Goal: Task Accomplishment & Management: Manage account settings

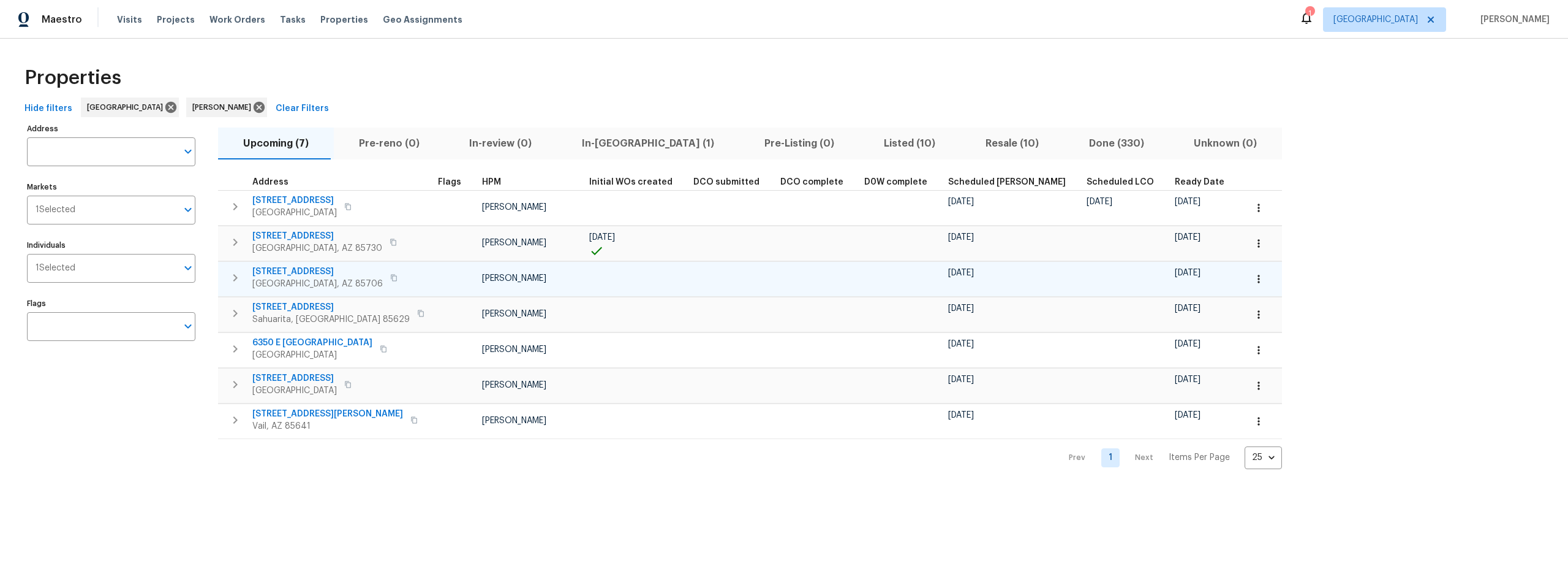
click at [1245, 282] on button "button" at bounding box center [1259, 279] width 27 height 27
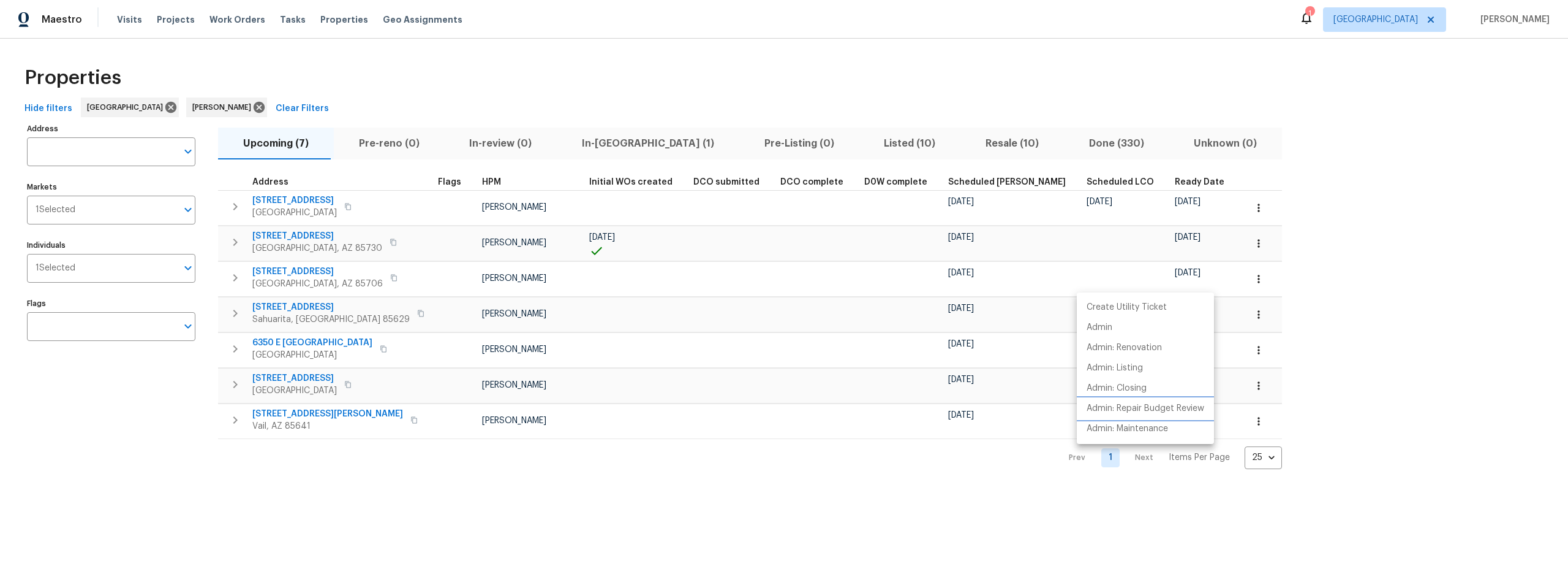
click at [1139, 409] on p "Admin: Repair Budget Review" at bounding box center [1145, 408] width 117 height 13
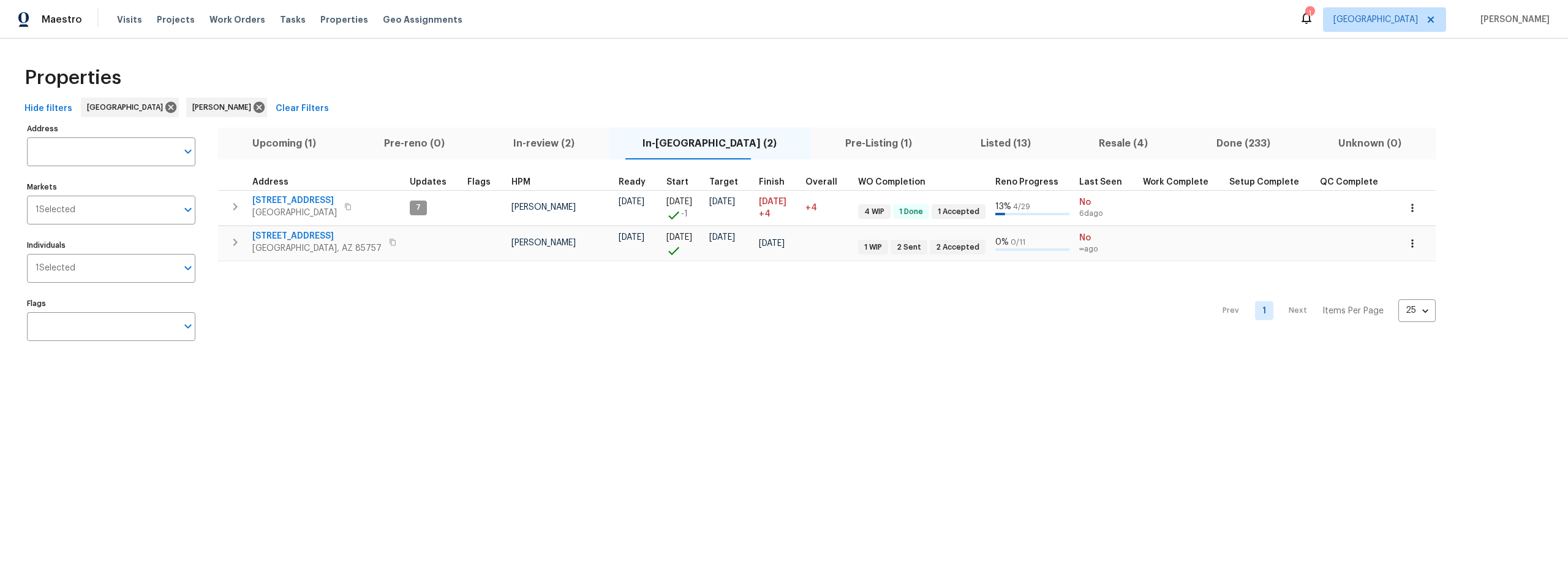
click at [270, 143] on span "Upcoming (1)" at bounding box center [284, 143] width 117 height 17
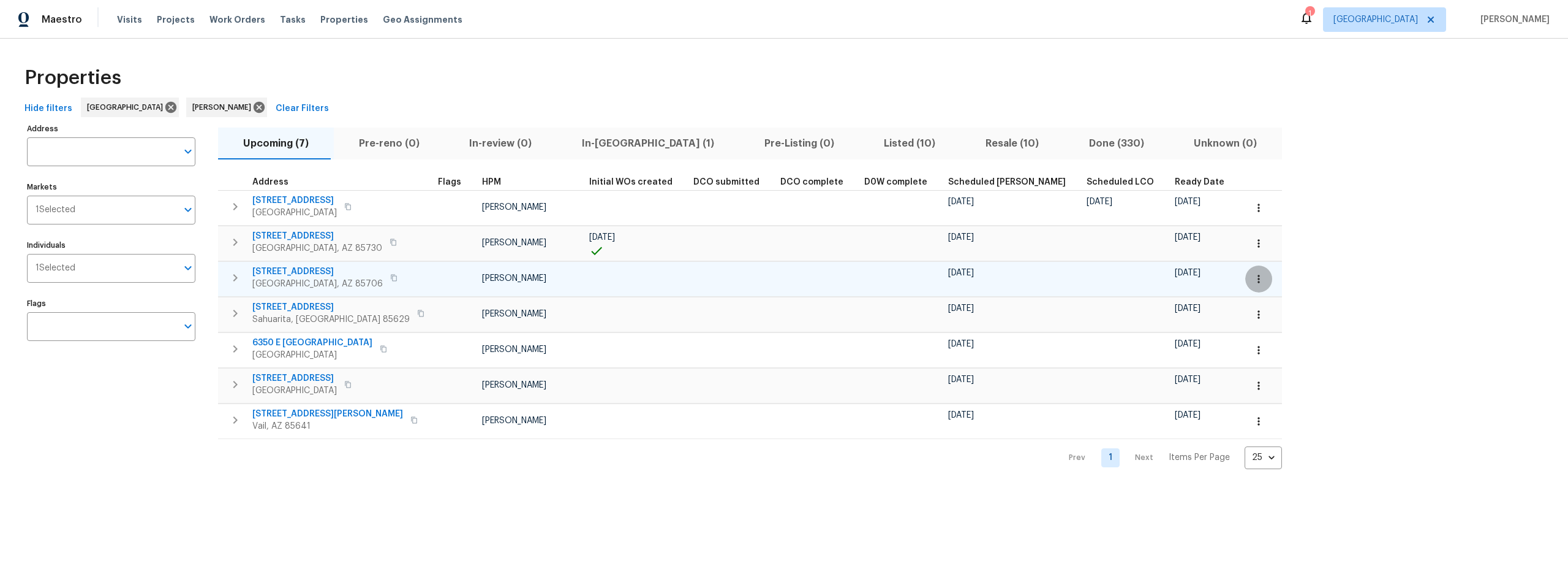
click at [1258, 281] on icon "button" at bounding box center [1259, 278] width 2 height 8
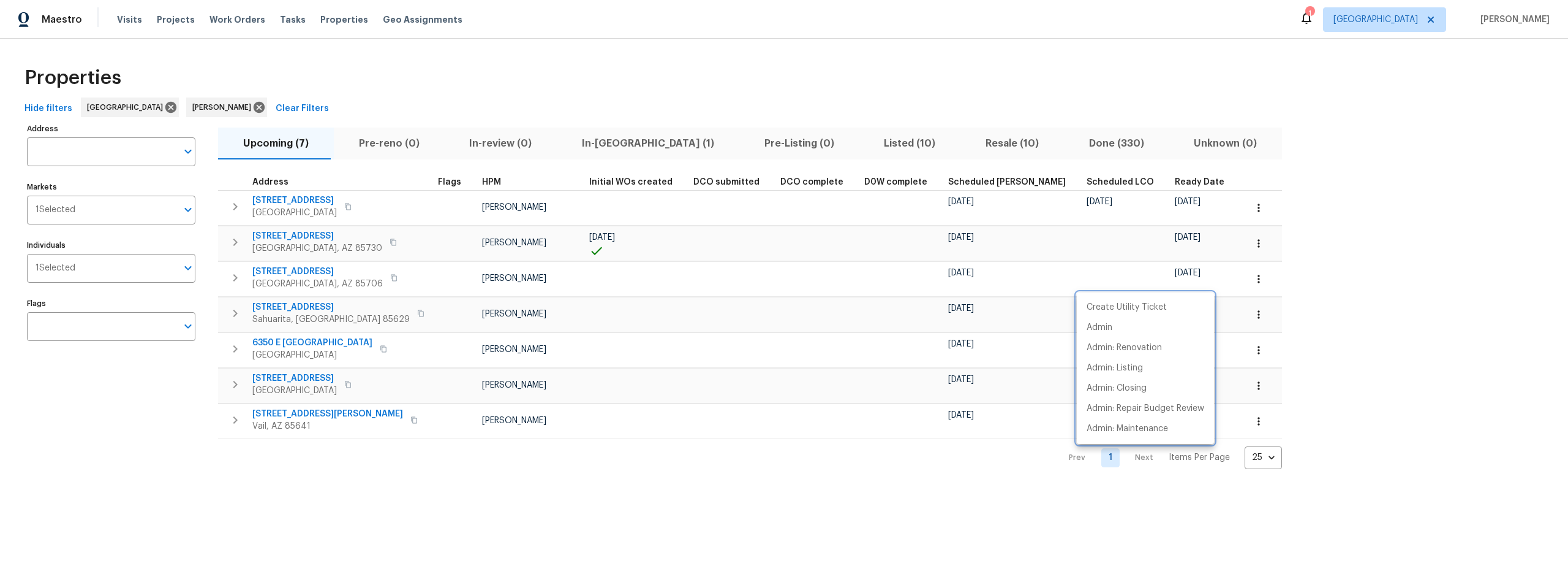
click at [823, 484] on div at bounding box center [784, 285] width 1568 height 571
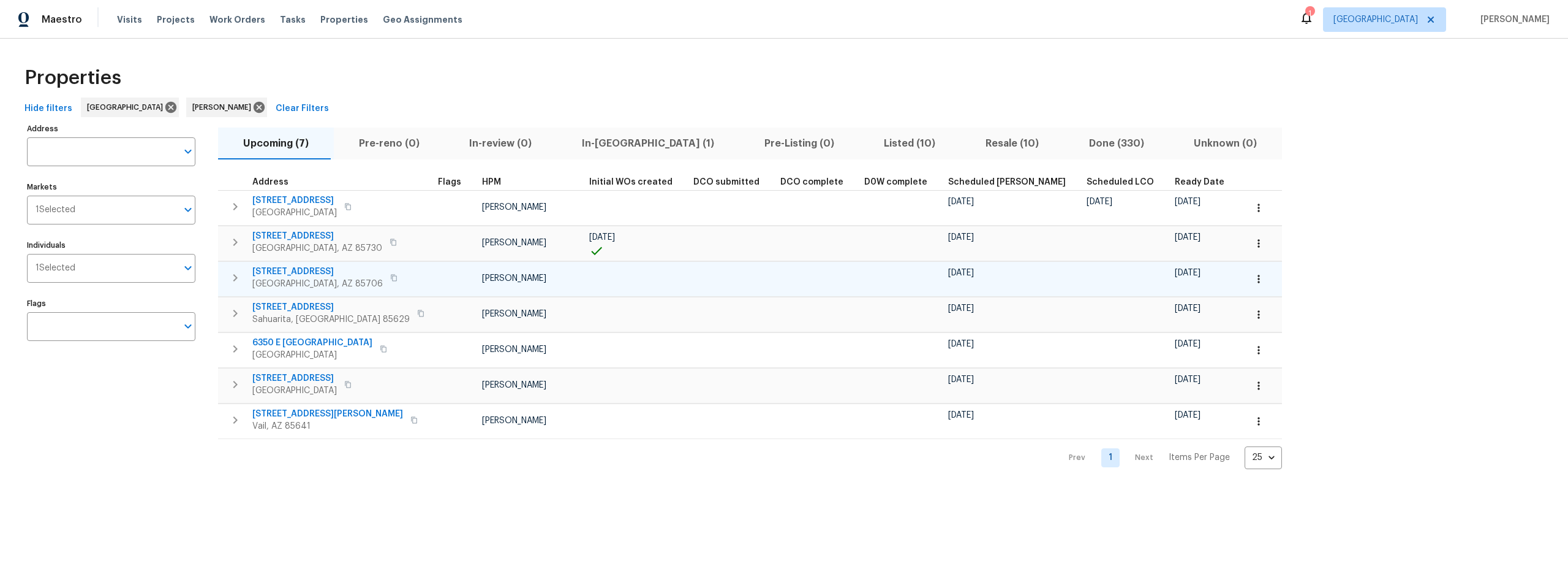
drag, startPoint x: 1160, startPoint y: 280, endPoint x: 1150, endPoint y: 286, distance: 11.7
click at [1240, 282] on td at bounding box center [1261, 278] width 42 height 35
click at [1245, 287] on button "button" at bounding box center [1259, 279] width 27 height 27
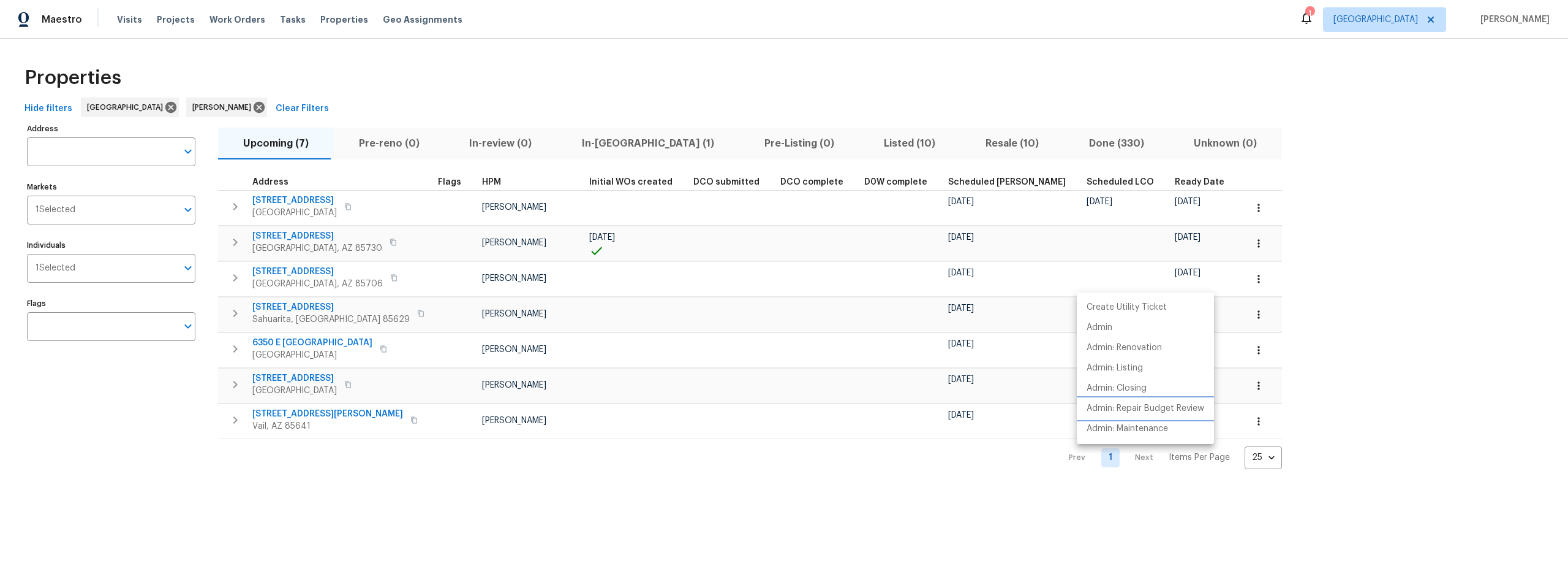
click at [1151, 407] on p "Admin: Repair Budget Review" at bounding box center [1145, 408] width 117 height 13
click at [902, 143] on div at bounding box center [784, 285] width 1568 height 571
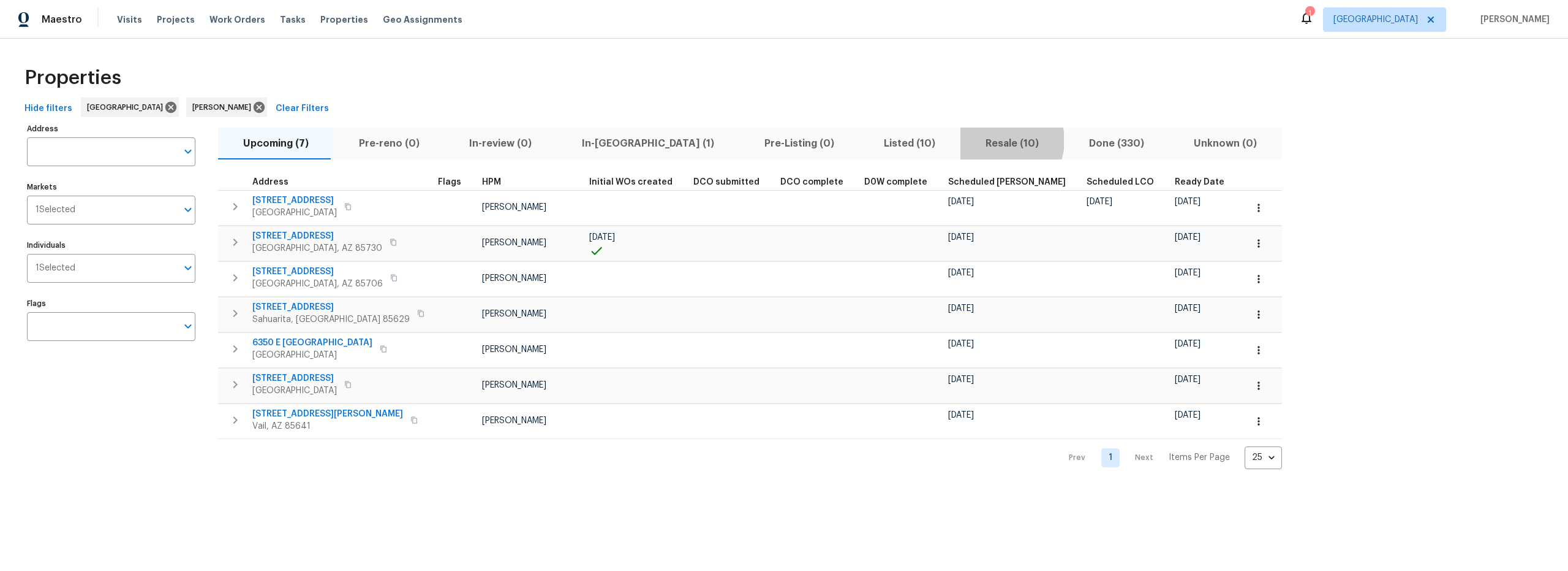
click at [968, 142] on span "Resale (10)" at bounding box center [1013, 143] width 89 height 17
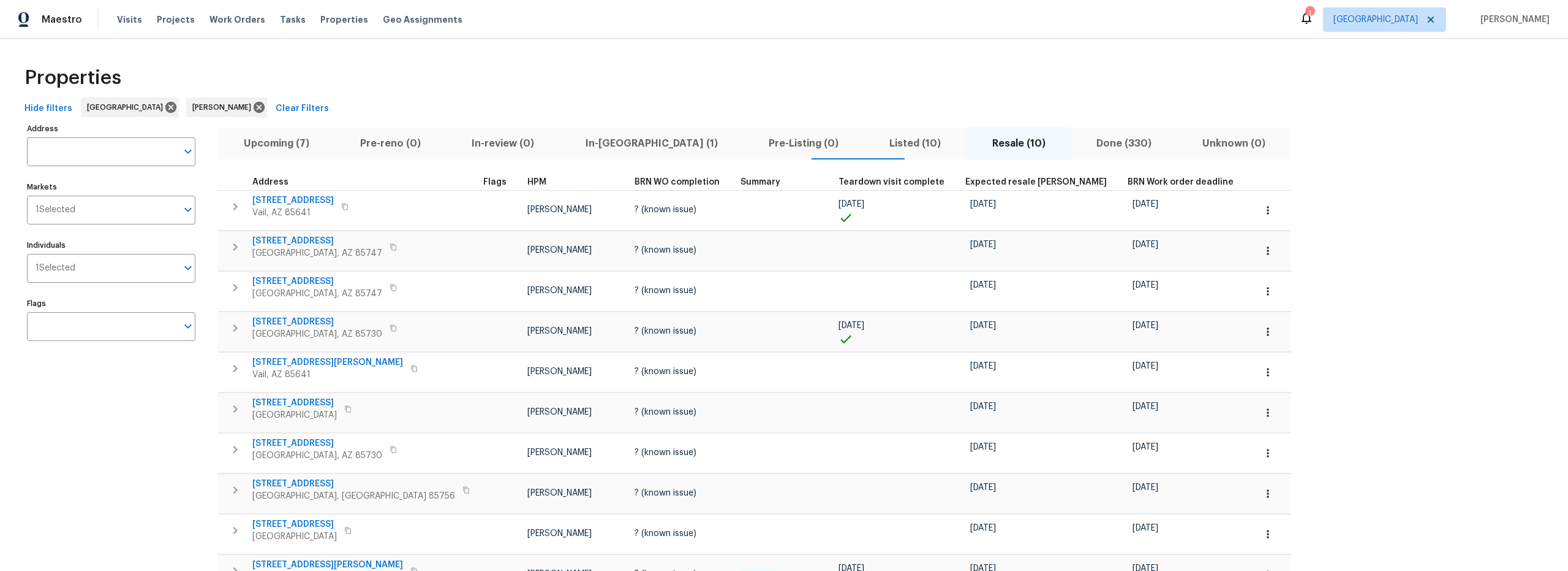
click at [590, 143] on span "In-reno (1)" at bounding box center [651, 143] width 169 height 17
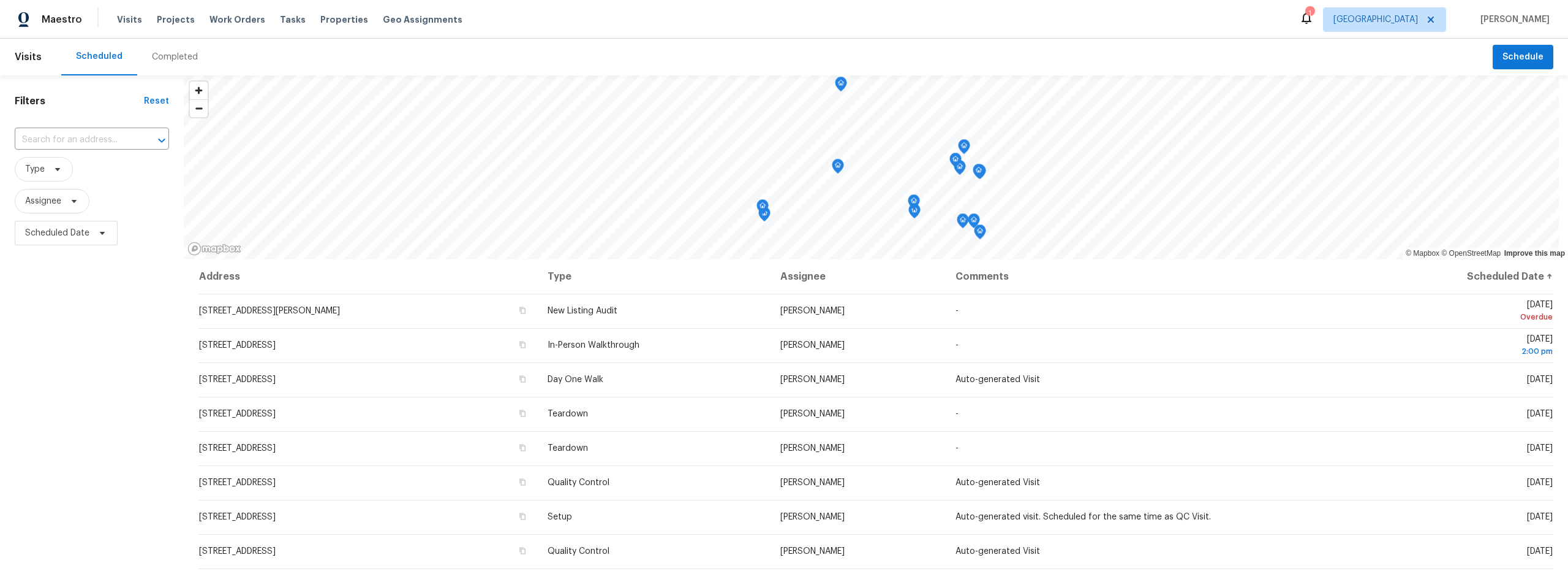
click at [171, 51] on div "Completed" at bounding box center [174, 56] width 46 height 13
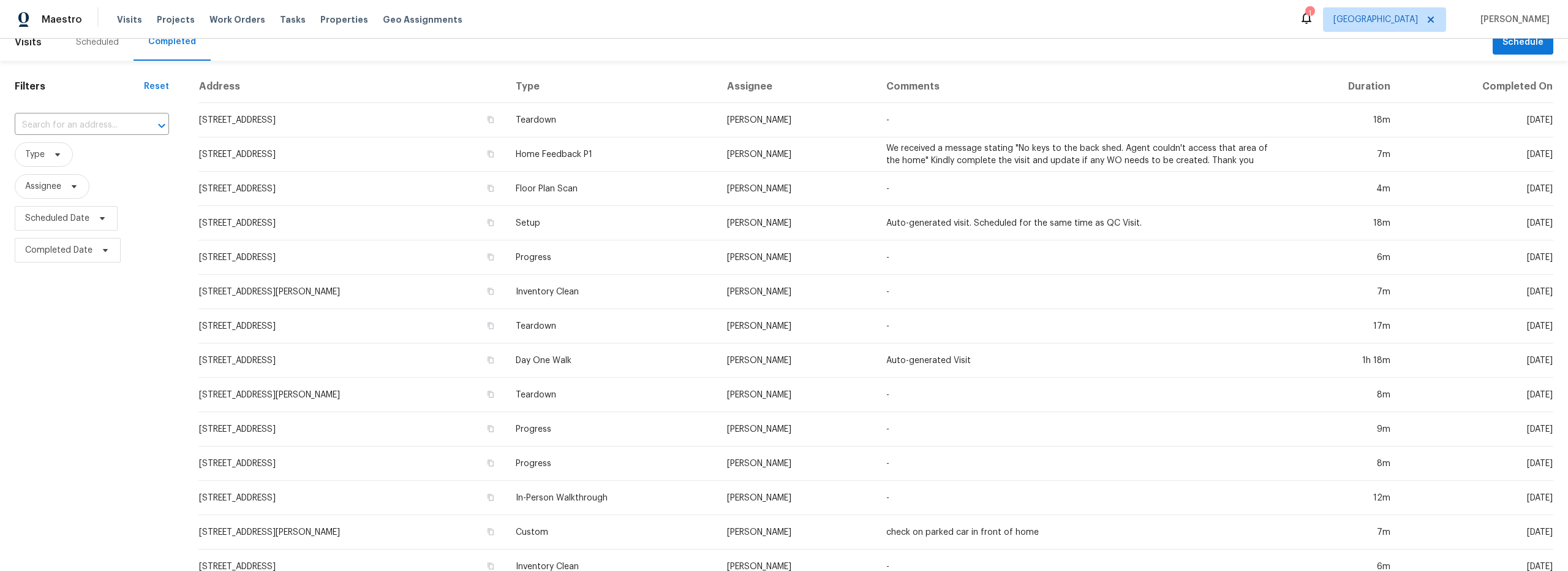
scroll to position [17, 0]
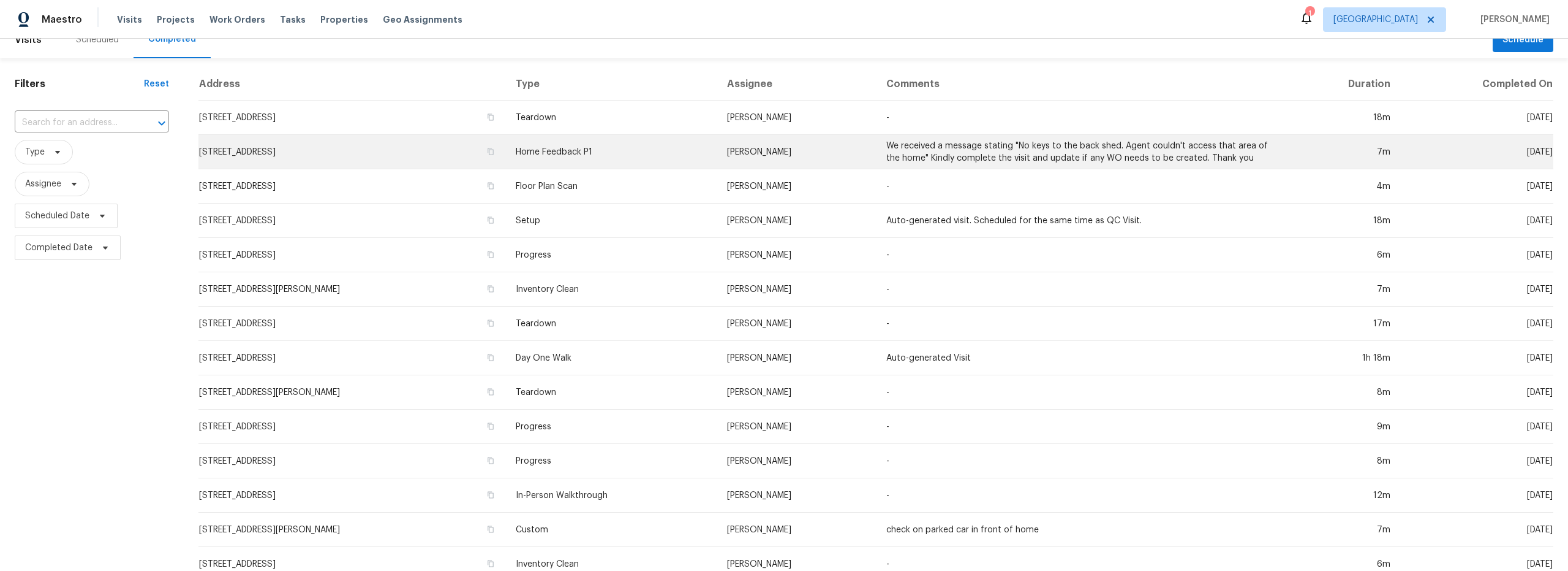
click at [506, 140] on td "7051 E Rosewood St, Tucson, AZ 85710" at bounding box center [352, 151] width 307 height 34
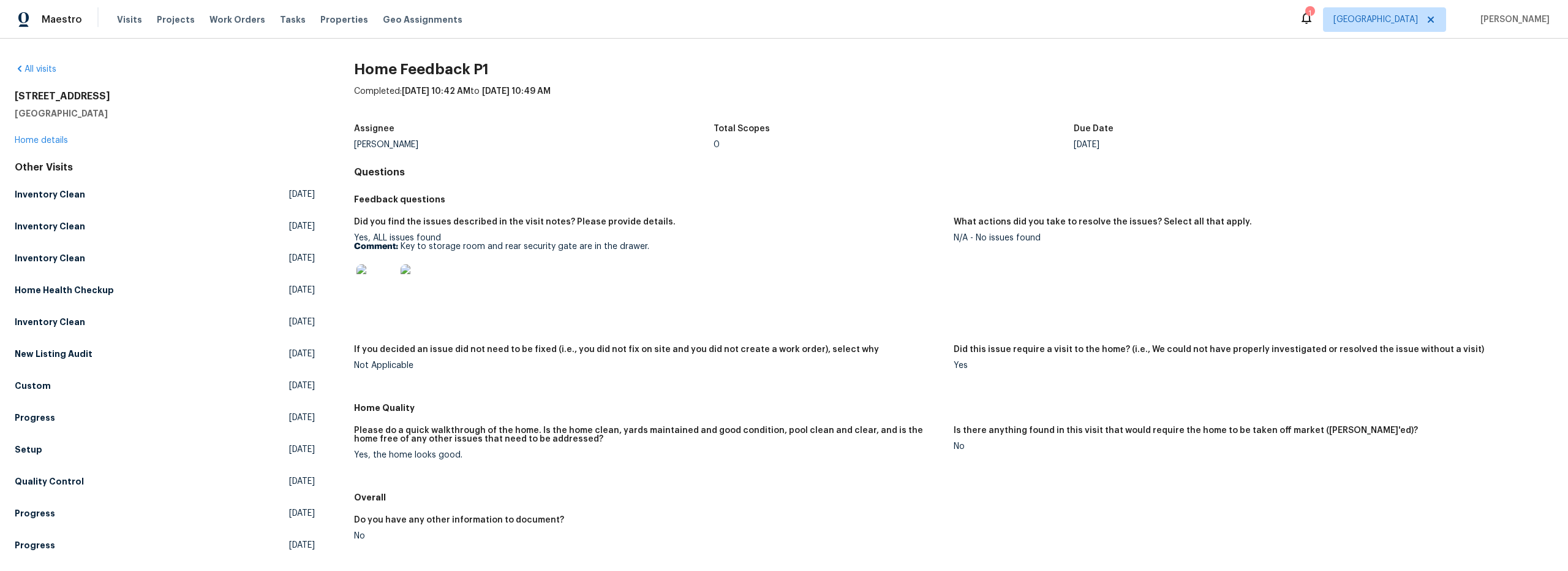
click at [376, 283] on img at bounding box center [376, 283] width 39 height 39
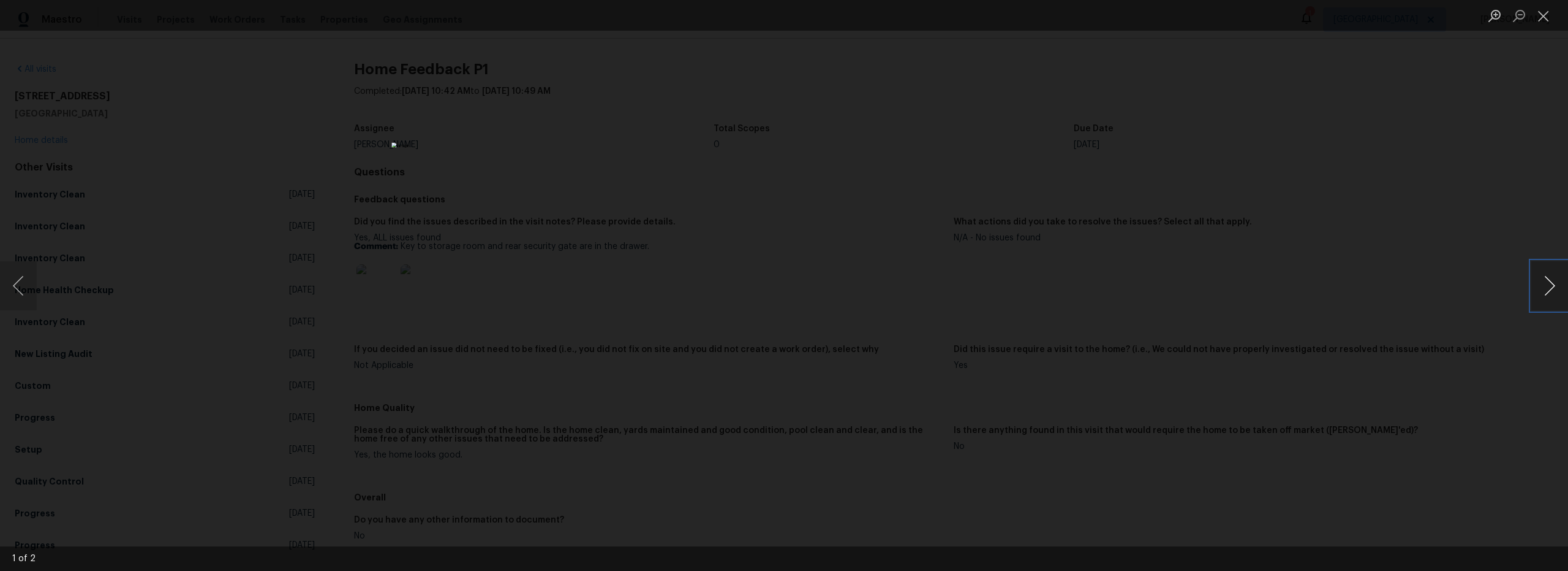
click at [1552, 289] on button "Next image" at bounding box center [1550, 285] width 37 height 49
click at [1552, 287] on button "Next image" at bounding box center [1550, 285] width 37 height 49
click at [1547, 22] on button "Close lightbox" at bounding box center [1543, 16] width 24 height 21
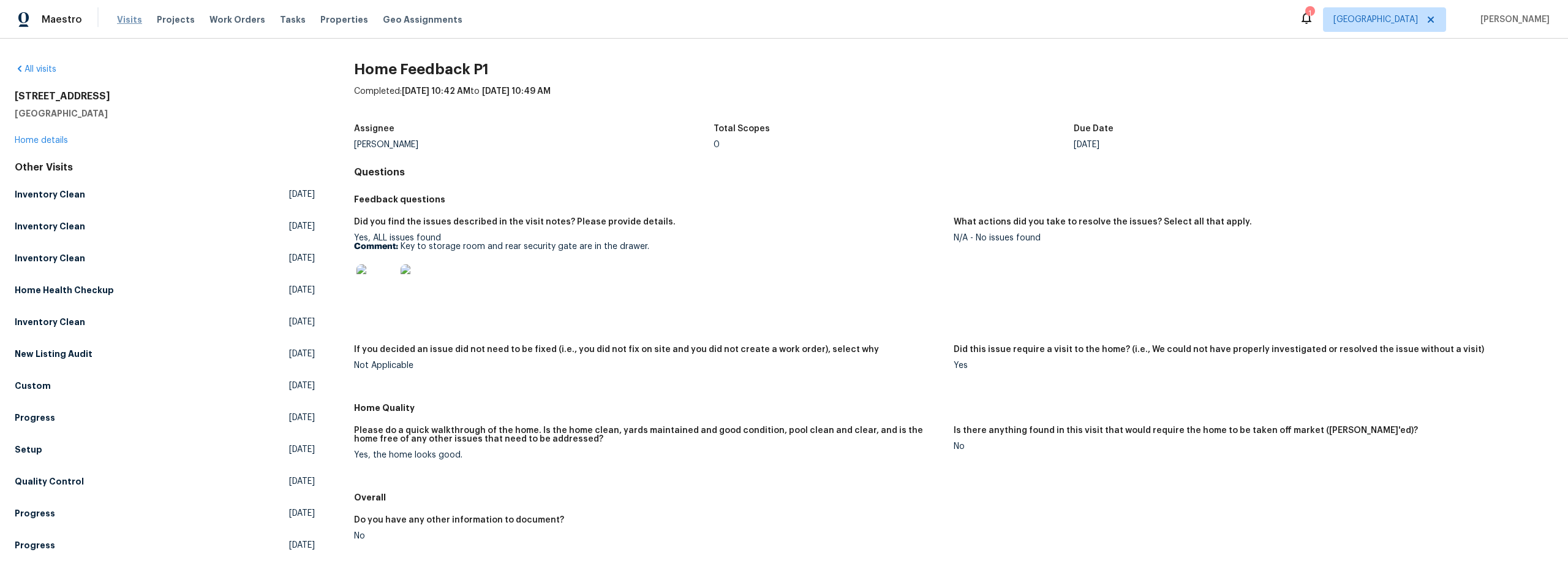
click at [127, 21] on span "Visits" at bounding box center [130, 19] width 25 height 13
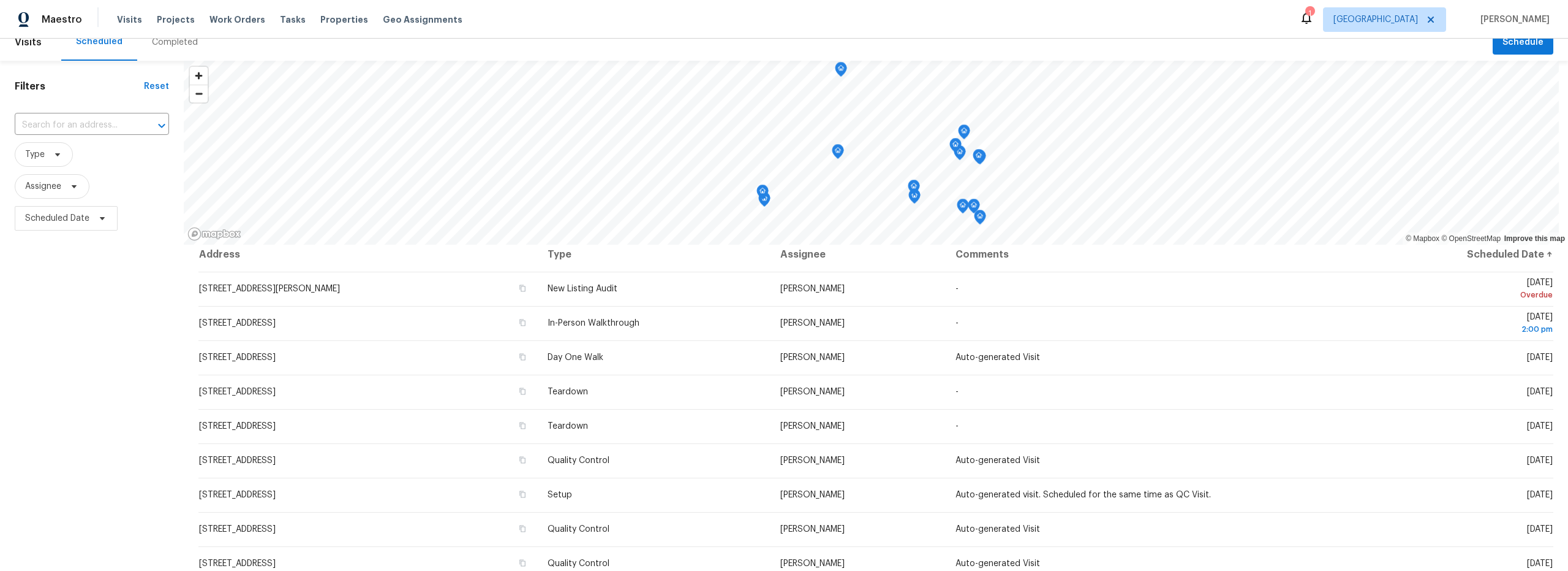
scroll to position [16, 0]
click at [163, 47] on div "Completed" at bounding box center [174, 41] width 46 height 13
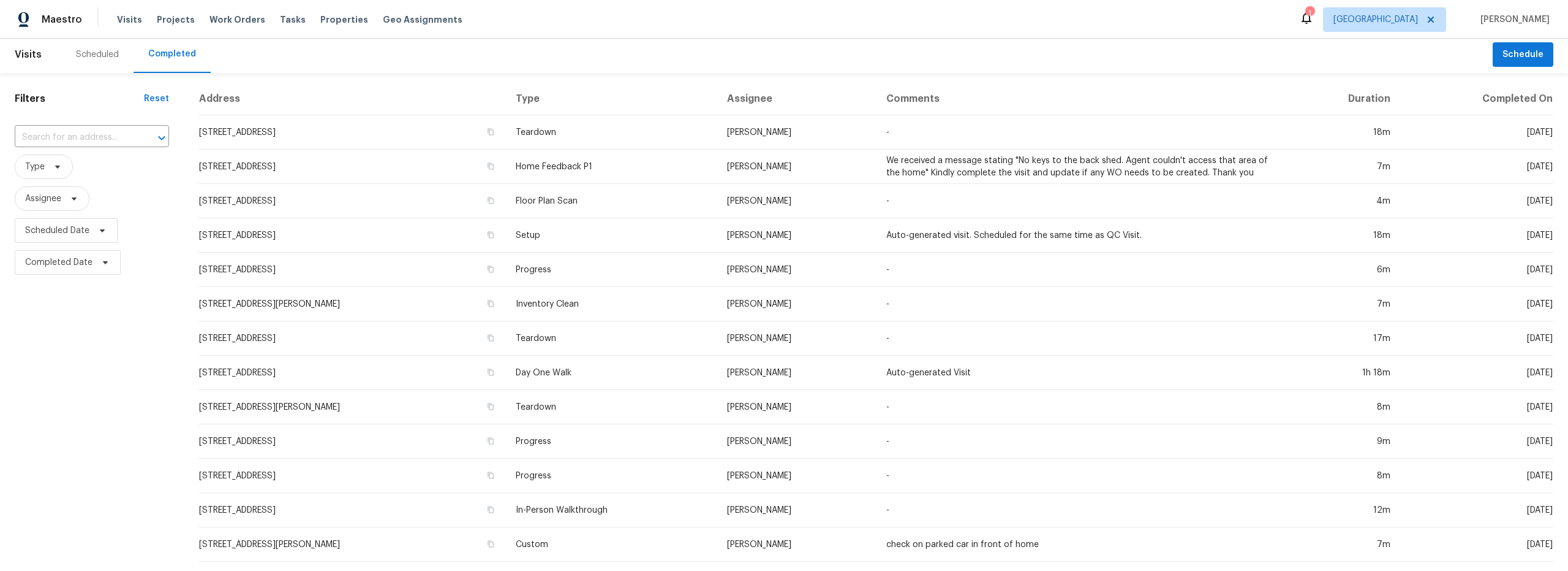
scroll to position [5, 0]
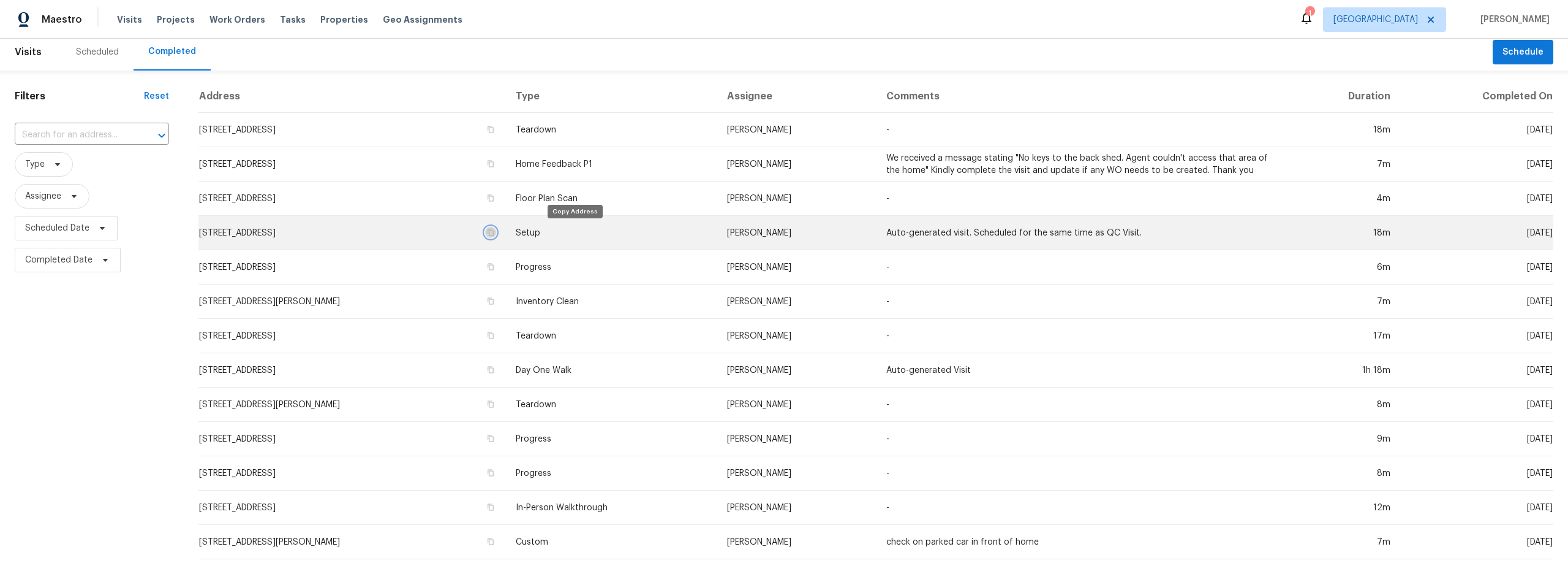
click at [494, 233] on icon "button" at bounding box center [491, 233] width 8 height 8
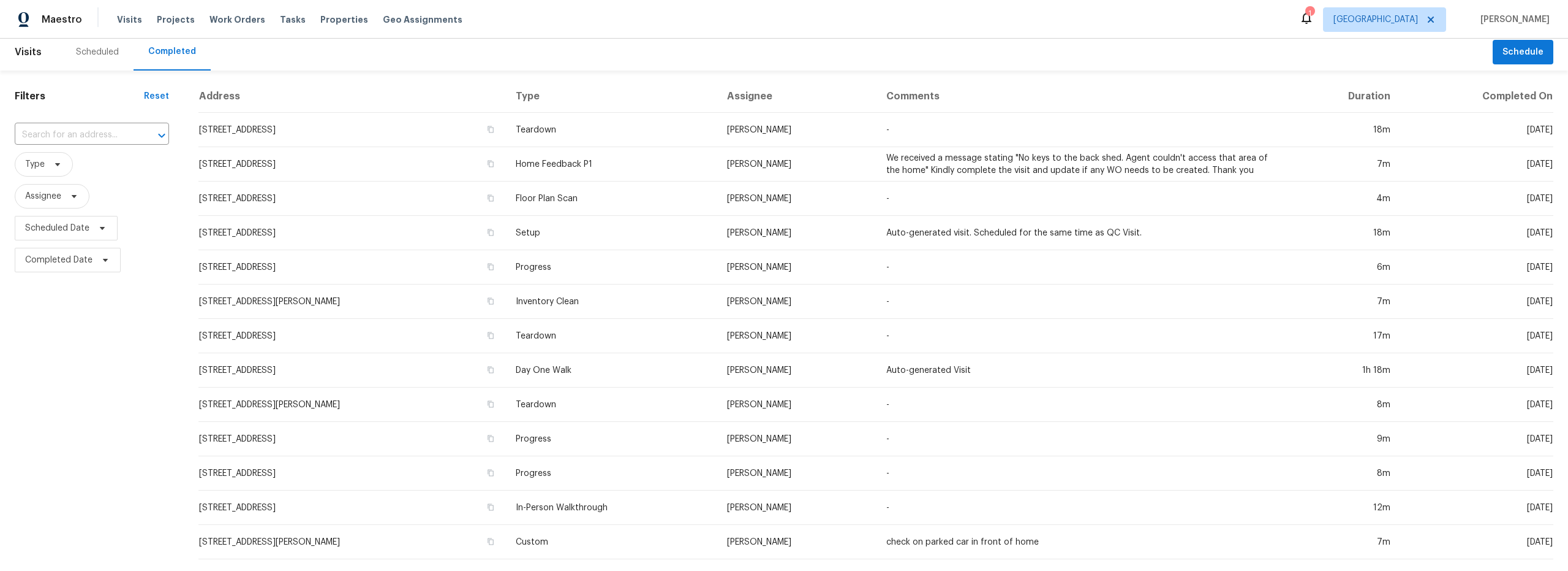
scroll to position [0, 0]
